Goal: Transaction & Acquisition: Purchase product/service

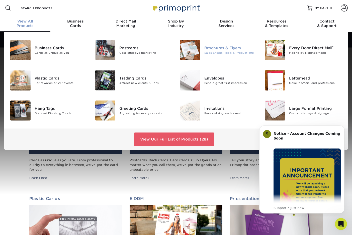
click at [200, 45] on div at bounding box center [190, 50] width 28 height 20
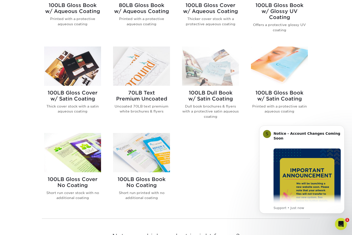
scroll to position [263, 0]
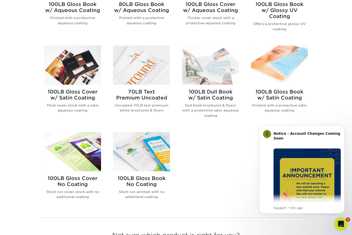
click at [340, 222] on icon "Open Intercom Messenger" at bounding box center [340, 224] width 8 height 8
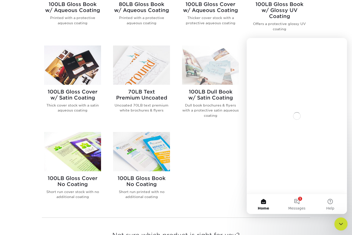
scroll to position [0, 0]
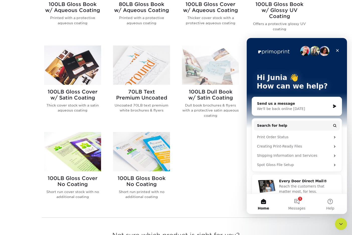
click at [278, 105] on div "Send us a message" at bounding box center [293, 103] width 73 height 5
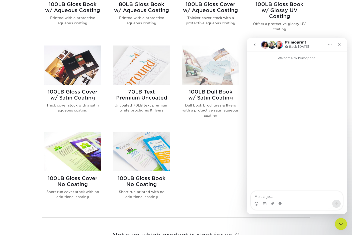
click at [254, 44] on icon "go back" at bounding box center [254, 45] width 4 height 4
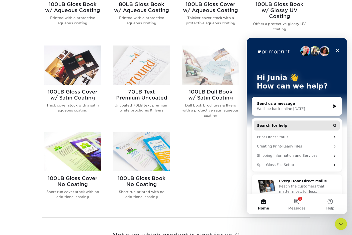
scroll to position [7, 0]
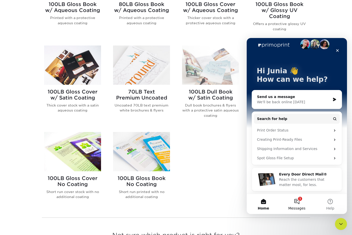
click at [296, 199] on button "1 Messages" at bounding box center [296, 204] width 33 height 20
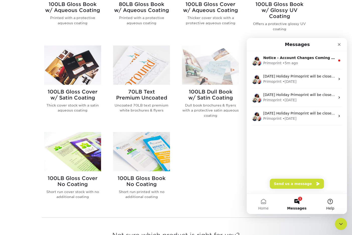
click at [329, 203] on button "Help" at bounding box center [329, 204] width 33 height 20
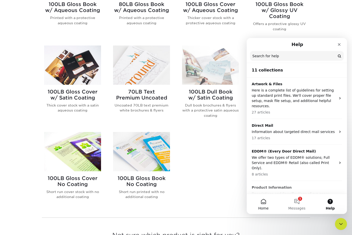
click at [264, 202] on button "Home" at bounding box center [262, 204] width 33 height 20
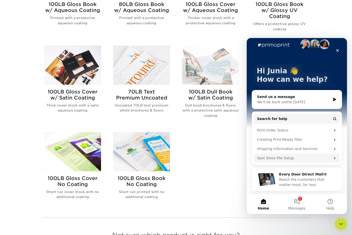
scroll to position [0, 0]
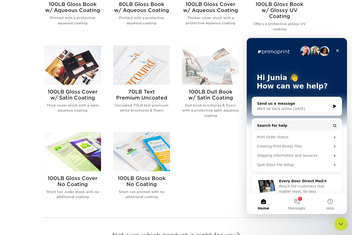
click at [343, 223] on icon "Close Intercom Messenger" at bounding box center [340, 224] width 6 height 6
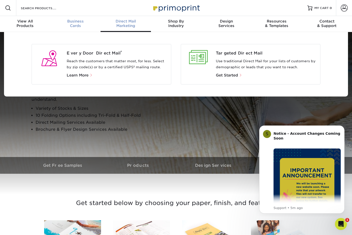
click at [77, 21] on span "Business" at bounding box center [75, 21] width 50 height 5
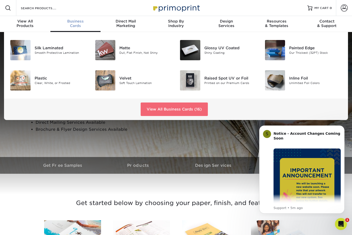
click at [172, 110] on link "View All Business Cards (16)" at bounding box center [174, 110] width 67 height 14
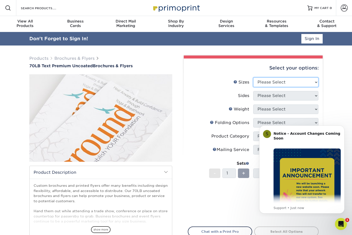
click at [313, 81] on select "Please Select 3.67" x 8.5" 4" x 6" 4" x 8.5" 4" x 9" 4.25" x 5.5" 4.25" x 11" 5…" at bounding box center [285, 83] width 65 height 10
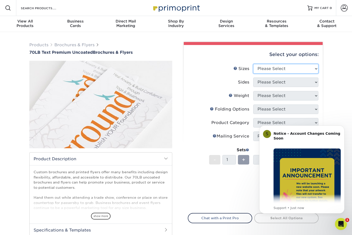
select select "8.50x11.00"
click at [253, 64] on select "Please Select 3.67" x 8.5" 4" x 6" 4" x 8.5" 4" x 9" 4.25" x 5.5" 4.25" x 11" 5…" at bounding box center [285, 69] width 65 height 10
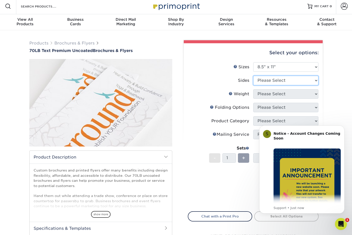
click at [273, 81] on select "Please Select Print Both Sides Print Front Only" at bounding box center [285, 81] width 65 height 10
select select "32d3c223-f82c-492b-b915-ba065a00862f"
click at [253, 76] on select "Please Select Print Both Sides Print Front Only" at bounding box center [285, 81] width 65 height 10
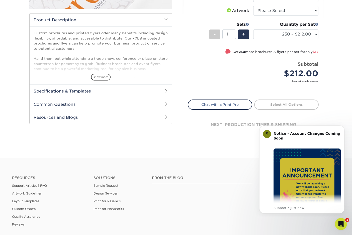
scroll to position [140, 0]
click at [293, 34] on select "250 – $212.00 500 – $229.00 750 – $245.00 1000 – $261.00 1500 – $295.00 2000 – …" at bounding box center [285, 34] width 65 height 10
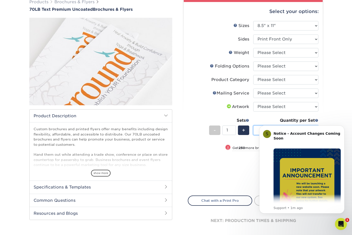
scroll to position [44, 0]
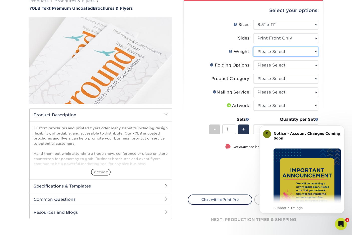
click at [275, 52] on select "Please Select 70LB" at bounding box center [285, 52] width 65 height 10
select select "70LB"
click at [253, 47] on select "Please Select 70LB" at bounding box center [285, 52] width 65 height 10
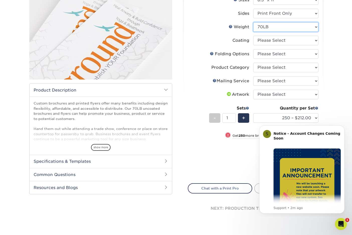
scroll to position [73, 0]
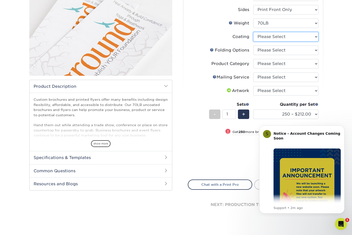
click at [274, 37] on select at bounding box center [285, 37] width 65 height 10
select select "3e7618de-abca-4bda-9f97-8b9129e913d8"
click at [253, 32] on select at bounding box center [285, 37] width 65 height 10
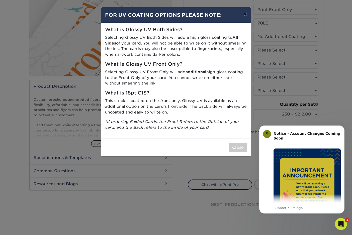
click at [247, 15] on button "×" at bounding box center [245, 14] width 12 height 14
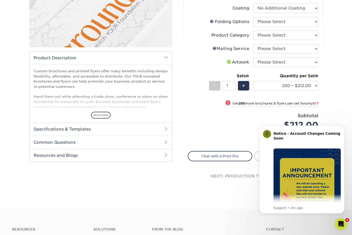
scroll to position [100, 0]
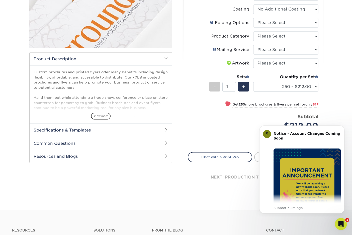
click at [227, 103] on span "!" at bounding box center [227, 104] width 1 height 5
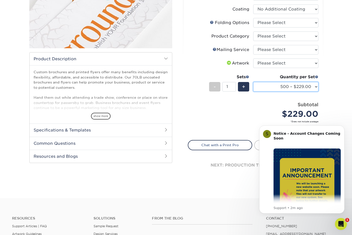
click at [261, 87] on select "250 – $212.00 500 – $229.00 750 – $245.00 1000 – $261.00 1500 – $295.00 2000 – …" at bounding box center [285, 87] width 65 height 10
click at [253, 82] on select "250 – $212.00 500 – $229.00 750 – $245.00 1000 – $261.00 1500 – $295.00 2000 – …" at bounding box center [285, 87] width 65 height 10
click at [272, 87] on select "250 – $212.00 500 – $229.00 750 – $245.00 1000 – $261.00 1500 – $295.00 2000 – …" at bounding box center [285, 87] width 65 height 10
click at [253, 82] on select "250 – $212.00 500 – $229.00 750 – $245.00 1000 – $261.00 1500 – $295.00 2000 – …" at bounding box center [285, 87] width 65 height 10
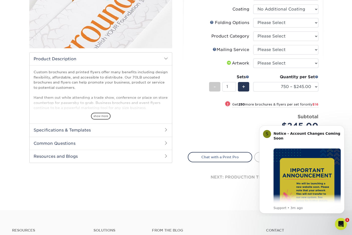
click at [259, 105] on small "Get 250 more brochures & flyers per set for only $16" at bounding box center [275, 105] width 86 height 5
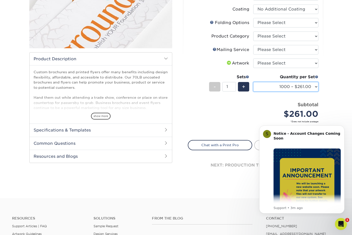
click at [268, 86] on select "250 – $212.00 500 – $229.00 750 – $245.00 1000 – $261.00 1500 – $295.00 2000 – …" at bounding box center [285, 87] width 65 height 10
select select "500 – $229.00"
click at [253, 82] on select "250 – $212.00 500 – $229.00 750 – $245.00 1000 – $261.00 1500 – $295.00 2000 – …" at bounding box center [285, 87] width 65 height 10
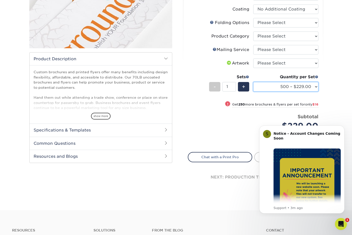
click at [277, 86] on select "250 – $212.00 500 – $229.00 750 – $245.00 1000 – $261.00 1500 – $295.00 2000 – …" at bounding box center [285, 87] width 65 height 10
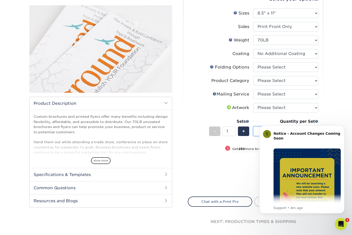
scroll to position [56, 0]
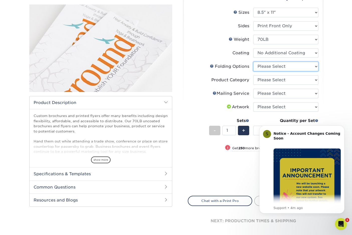
click at [263, 67] on select "Please Select FLAT - No Folding Accordion Fold Half-Fold (Vertical) Half-Fold (…" at bounding box center [285, 67] width 65 height 10
select select "9b1d5825-34d1-4721-9874-ed79abb003d7"
click at [253, 62] on select "Please Select FLAT - No Folding Accordion Fold Half-Fold (Vertical) Half-Fold (…" at bounding box center [285, 67] width 65 height 10
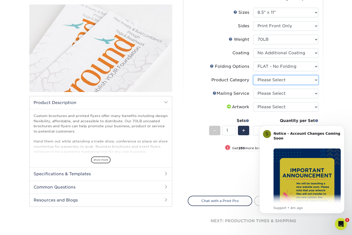
click at [272, 82] on select "Please Select Flyers and Brochures" at bounding box center [285, 80] width 65 height 10
click at [262, 79] on select "Please Select Flyers and Brochures" at bounding box center [285, 80] width 65 height 10
select select "1a668080-6b7c-4174-b399-2c3833b27ef4"
click at [253, 75] on select "Please Select Flyers and Brochures" at bounding box center [285, 80] width 65 height 10
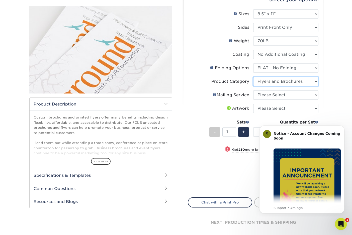
scroll to position [56, 0]
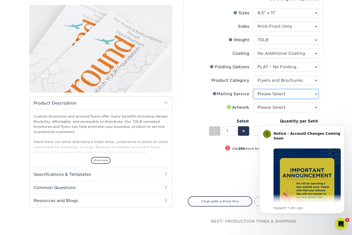
click at [262, 92] on select "Please Select No Direct Mailing Service No, I will mail/stamp/imprint Direct Ma…" at bounding box center [285, 94] width 65 height 10
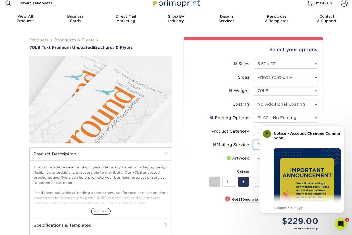
scroll to position [0, 0]
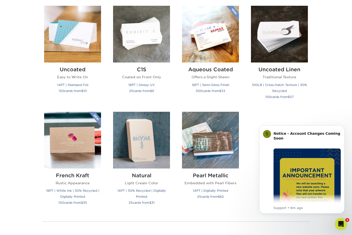
scroll to position [459, 0]
